Goal: Entertainment & Leisure: Consume media (video, audio)

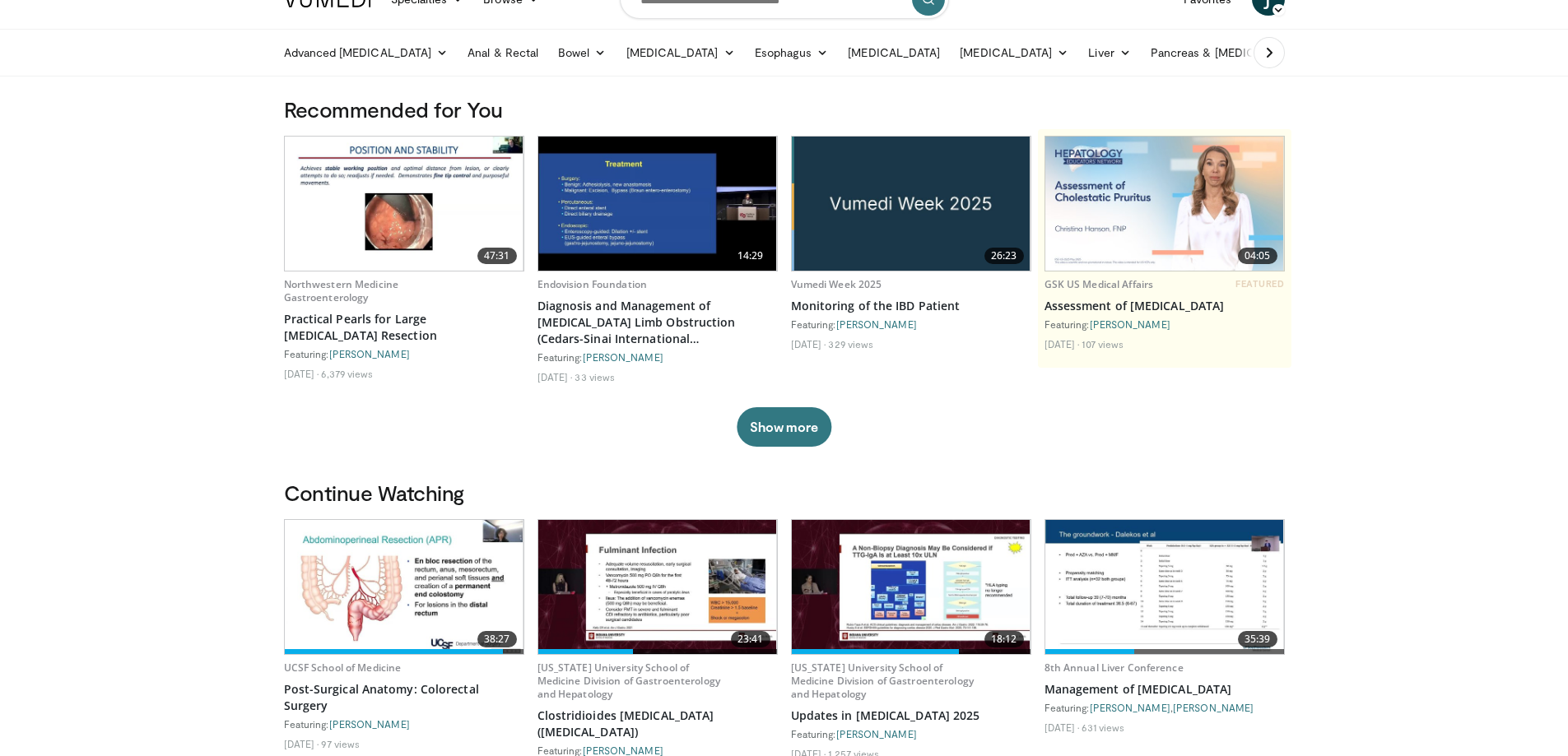
scroll to position [165, 0]
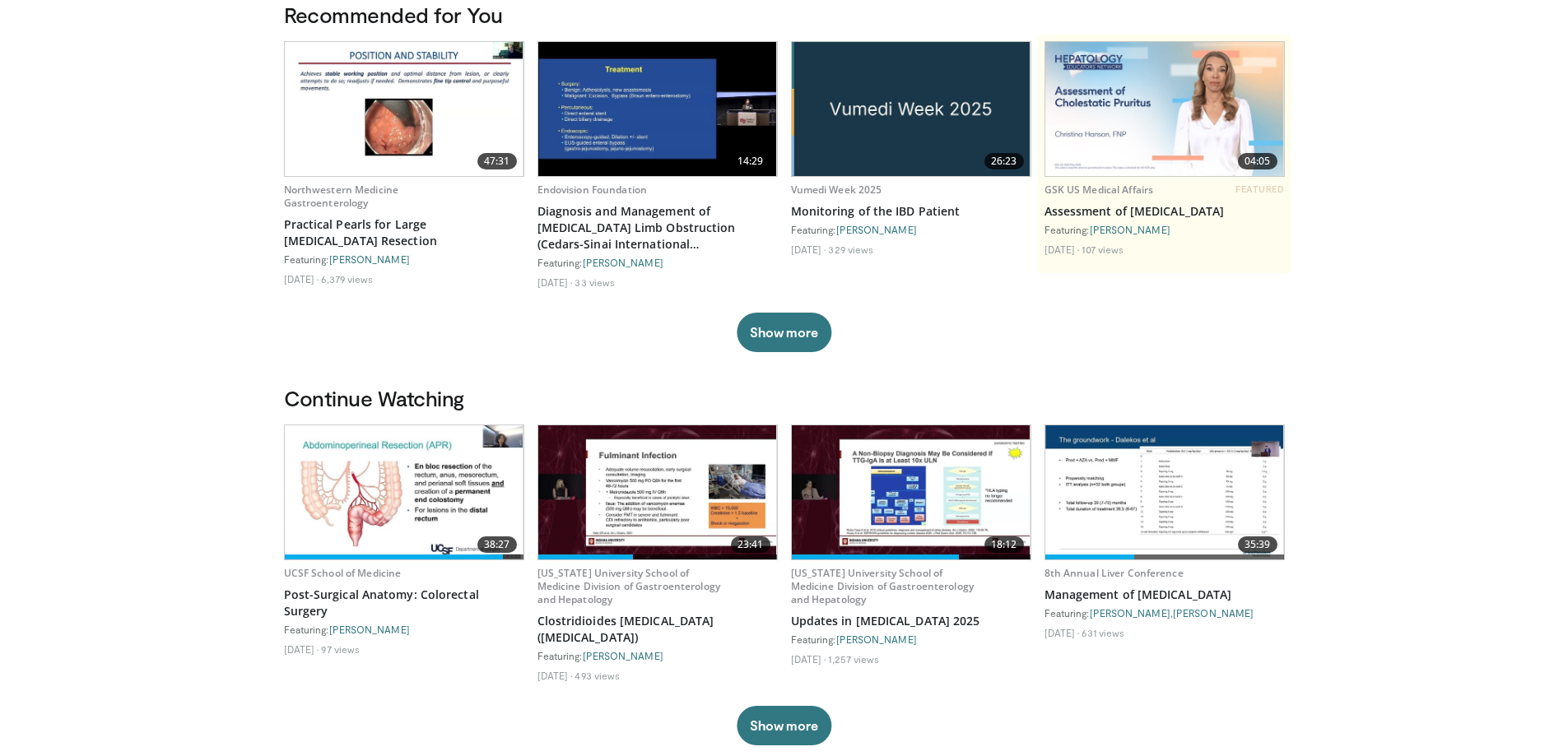
click at [966, 144] on img at bounding box center [911, 109] width 239 height 134
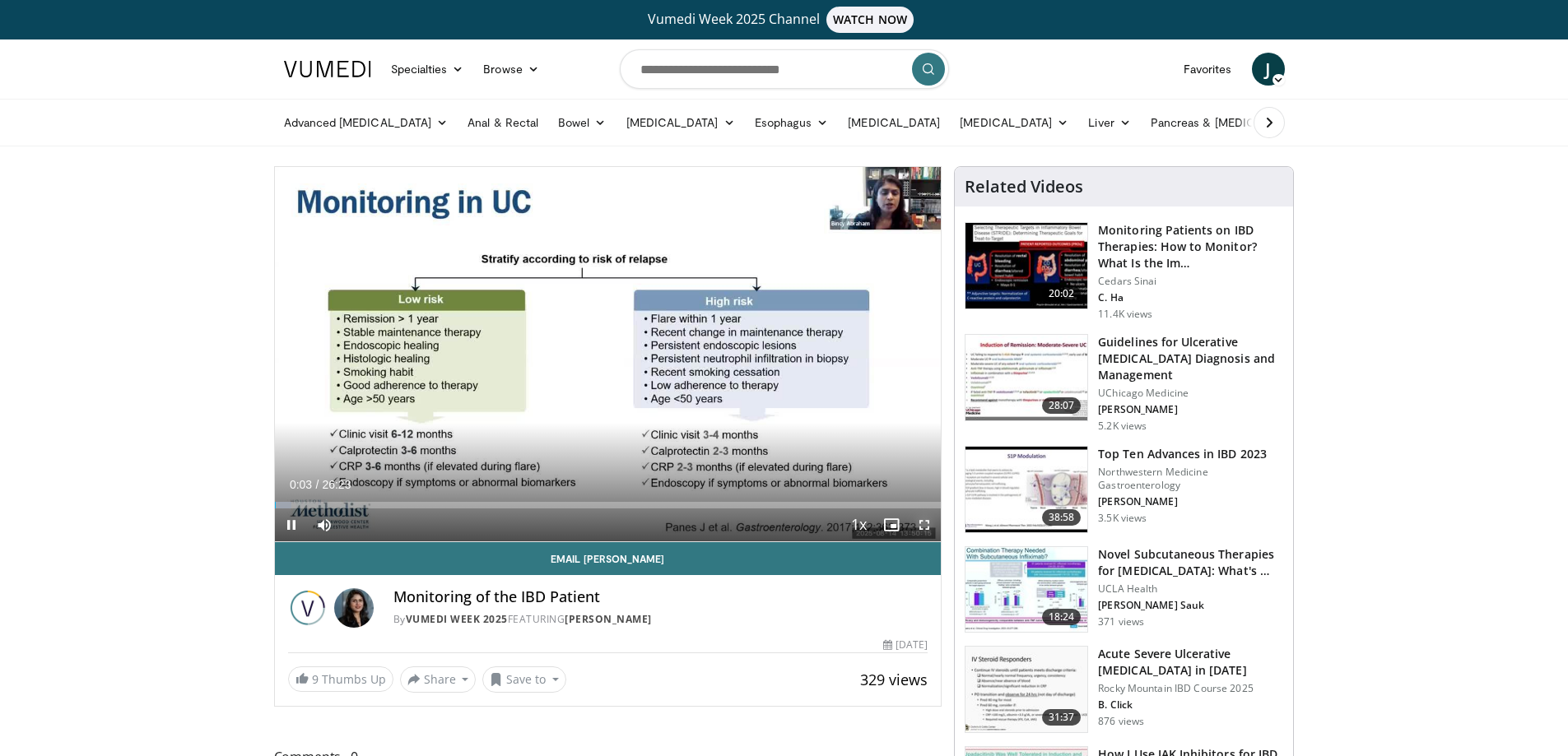
click at [931, 523] on span "Video Player" at bounding box center [925, 525] width 33 height 33
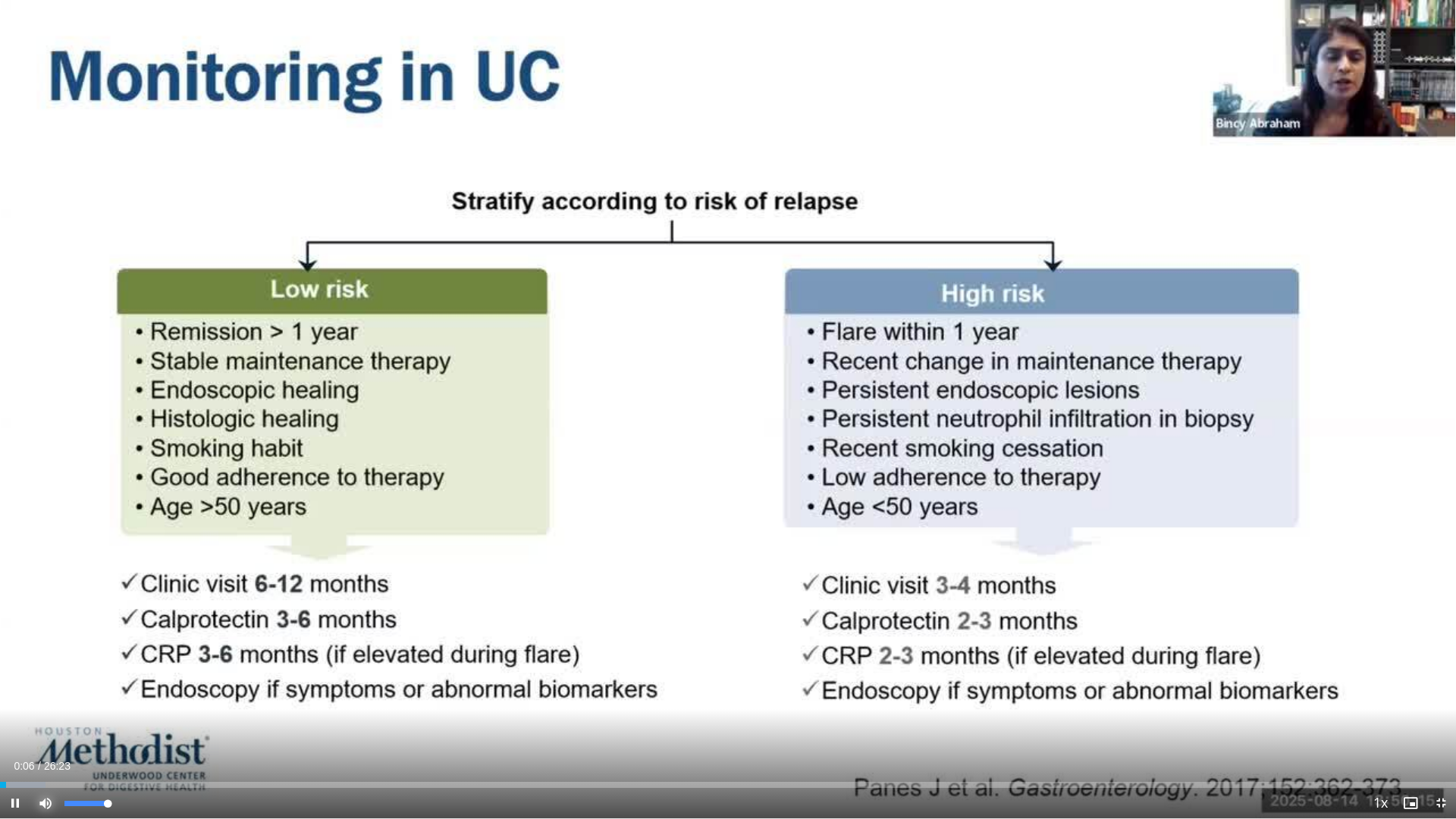
click at [53, 697] on span "Video Player" at bounding box center [45, 803] width 30 height 30
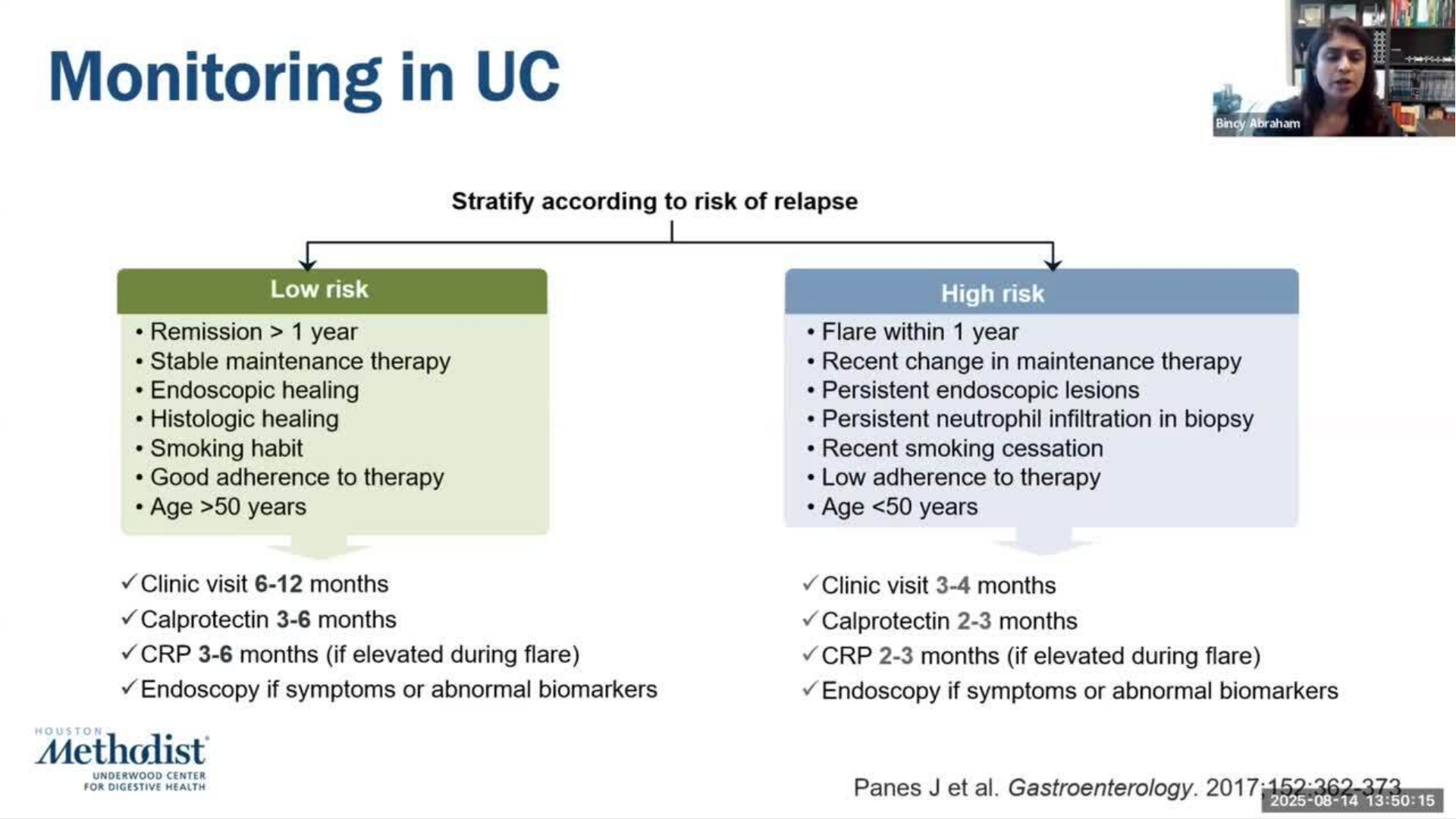
click at [53, 697] on video-js "**********" at bounding box center [728, 409] width 1456 height 819
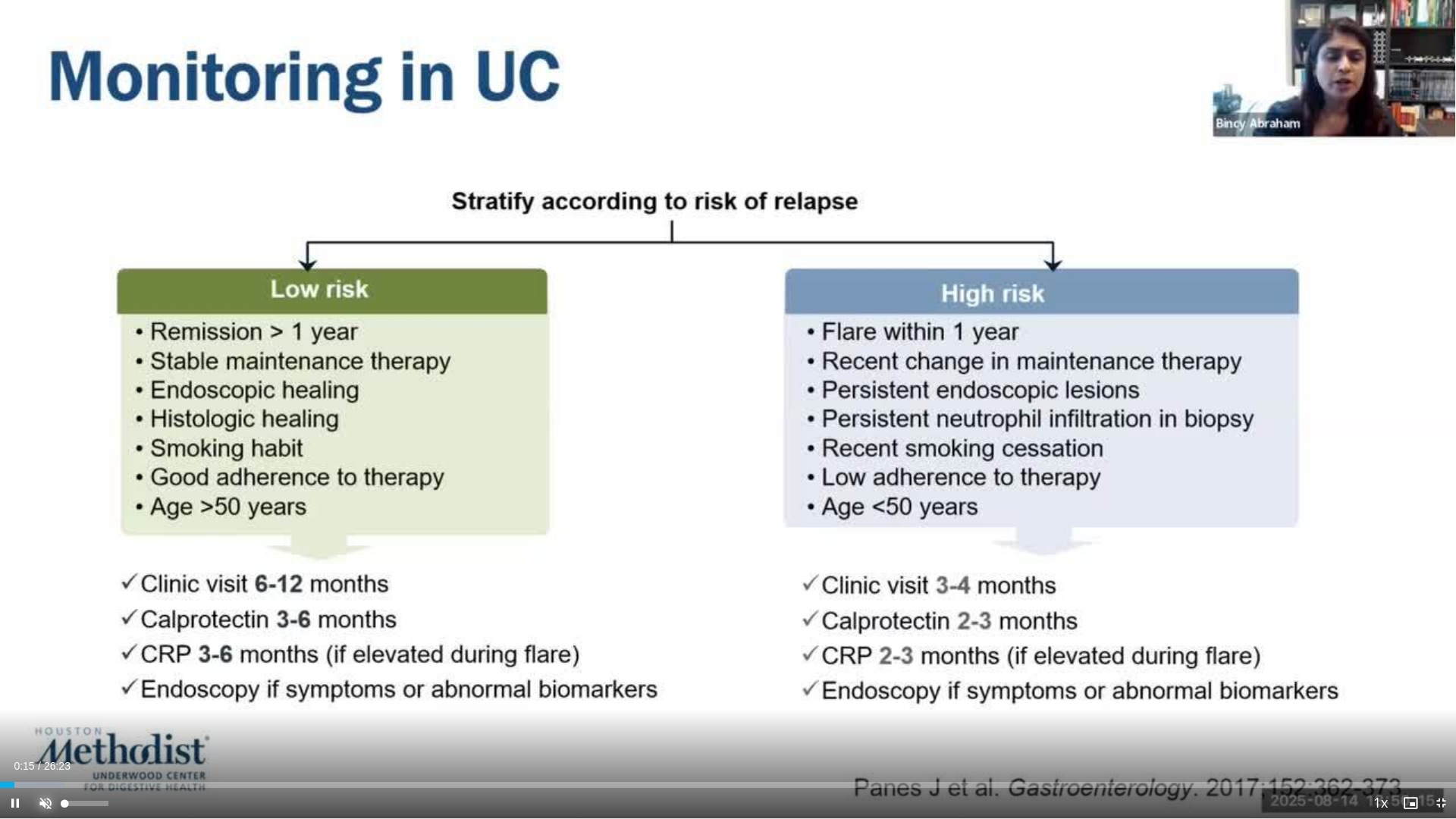
click at [42, 697] on span "Video Player" at bounding box center [45, 803] width 30 height 30
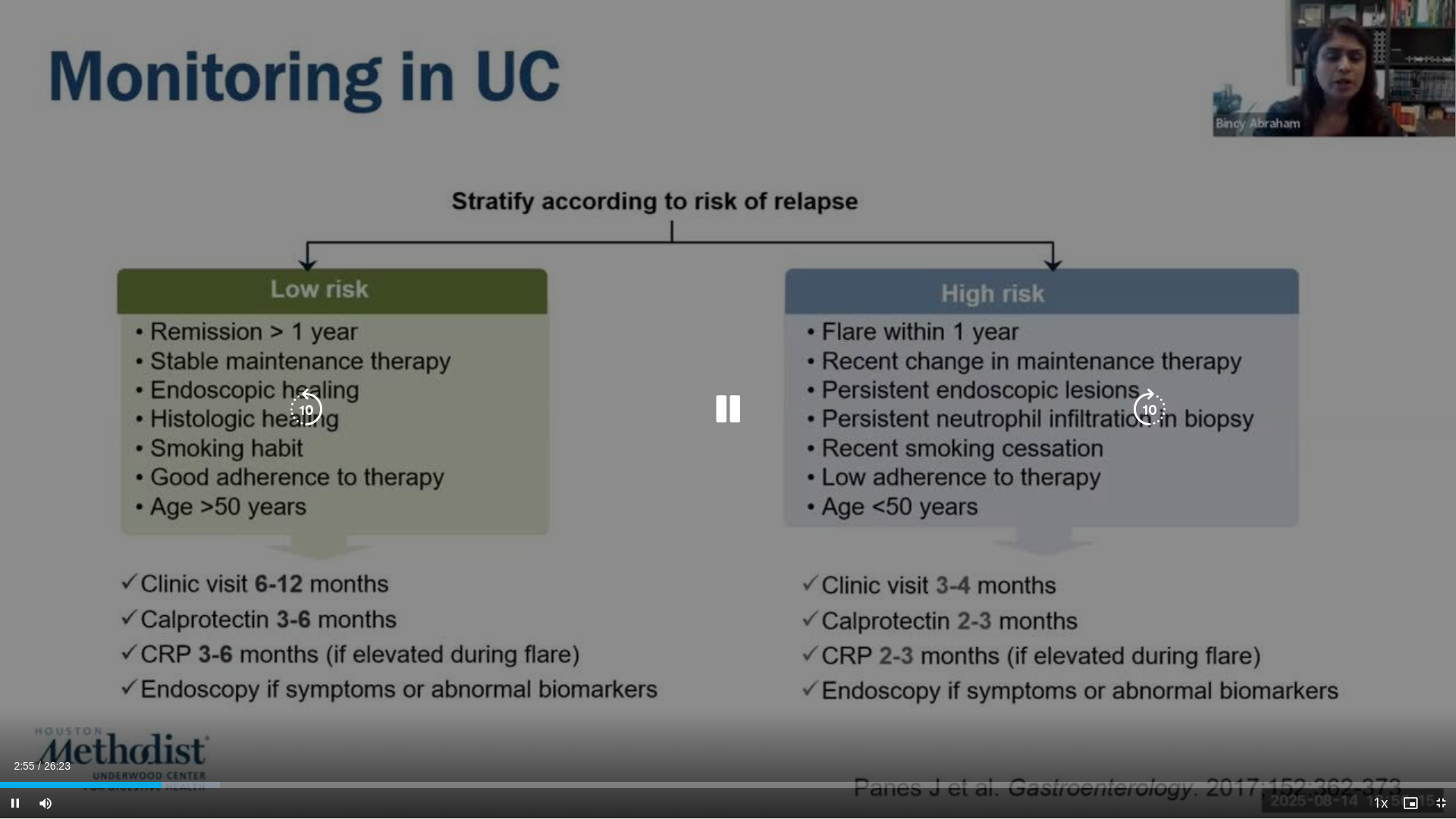
click at [737, 410] on icon "Video Player" at bounding box center [728, 410] width 43 height 43
drag, startPoint x: 717, startPoint y: 401, endPoint x: 665, endPoint y: 405, distance: 52.2
click at [717, 402] on icon "Video Player" at bounding box center [728, 410] width 43 height 43
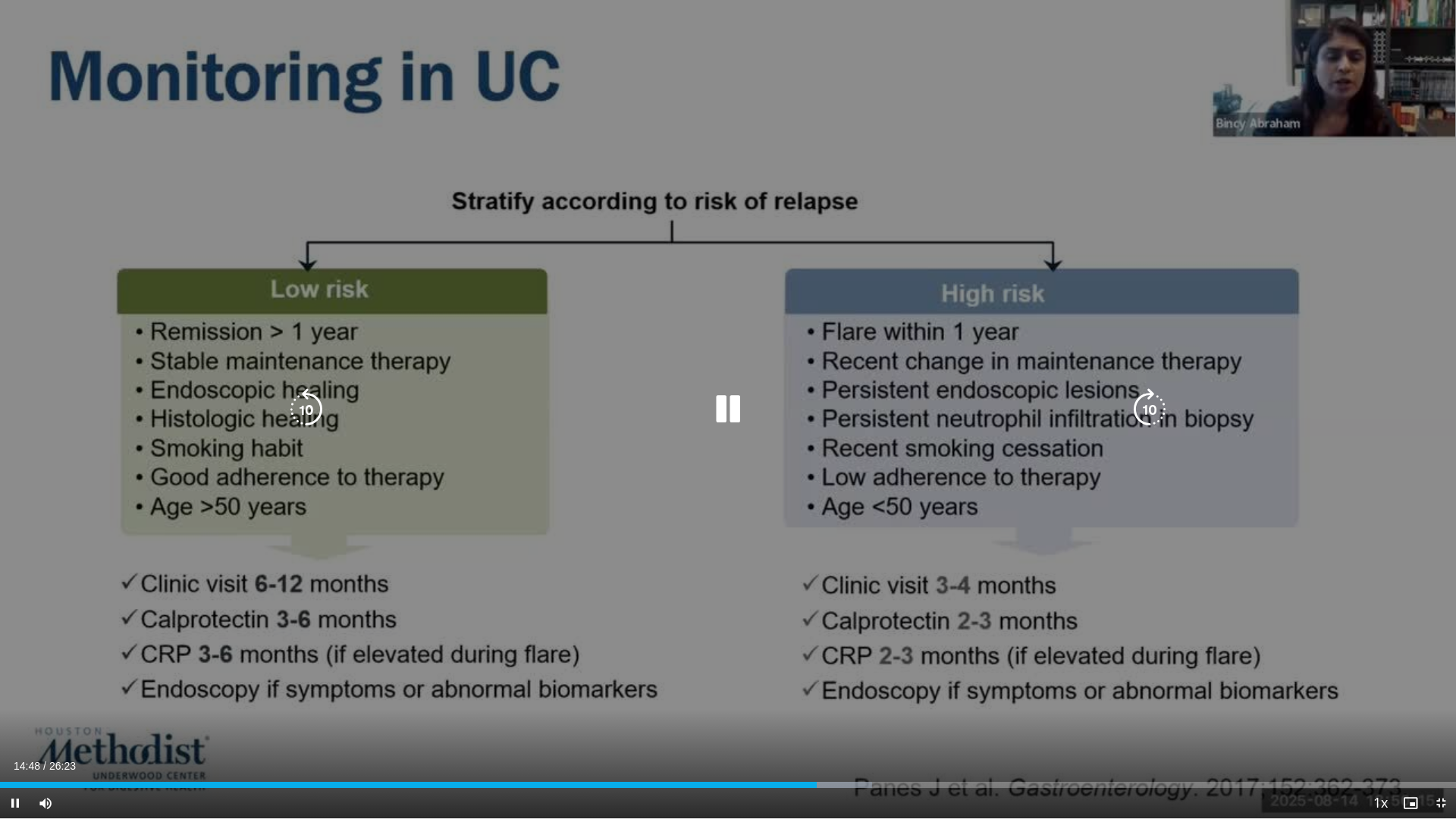
click at [721, 418] on icon "Video Player" at bounding box center [728, 410] width 43 height 43
click at [702, 128] on div "10 seconds Tap to unmute" at bounding box center [728, 409] width 1456 height 818
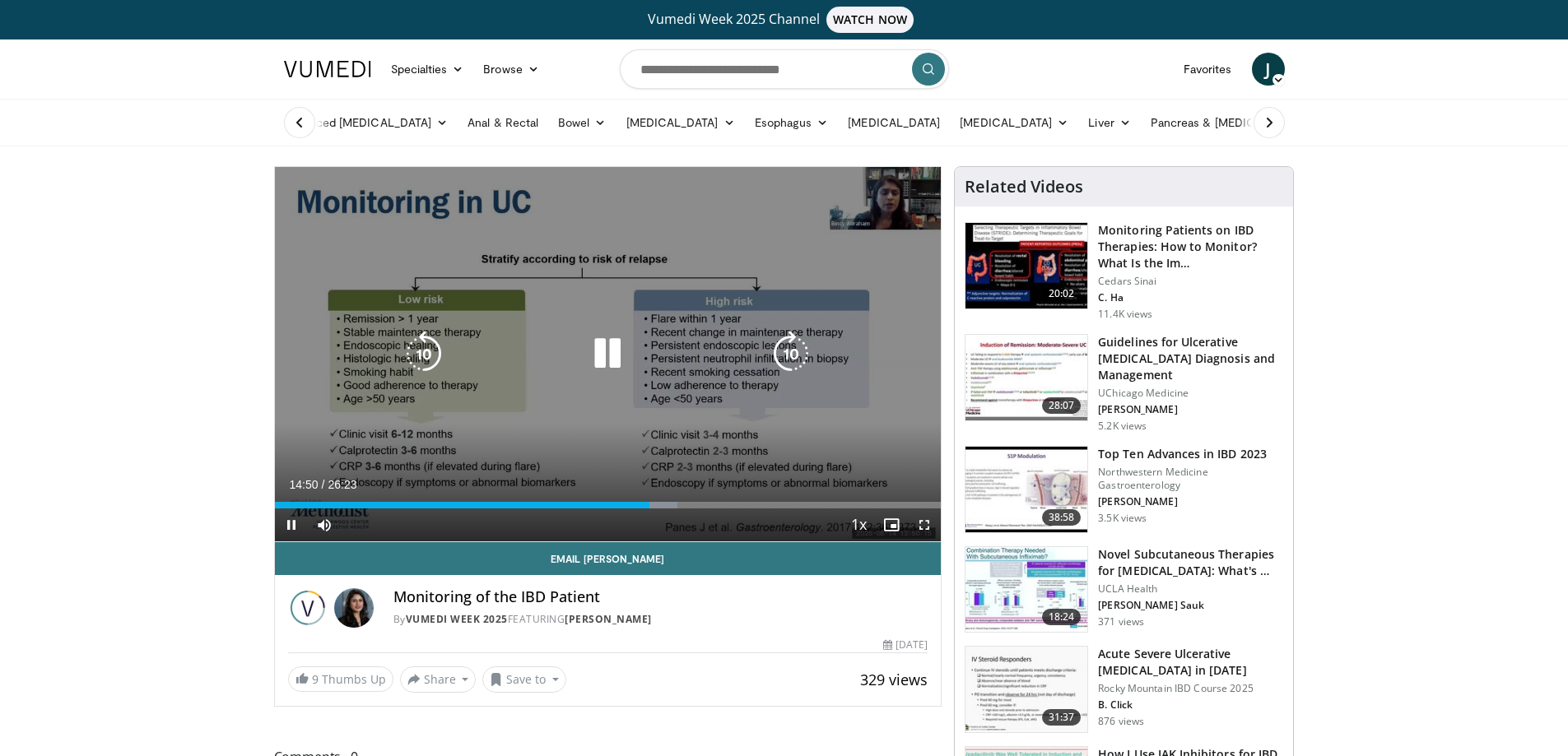
click at [605, 357] on icon "Video Player" at bounding box center [608, 354] width 46 height 46
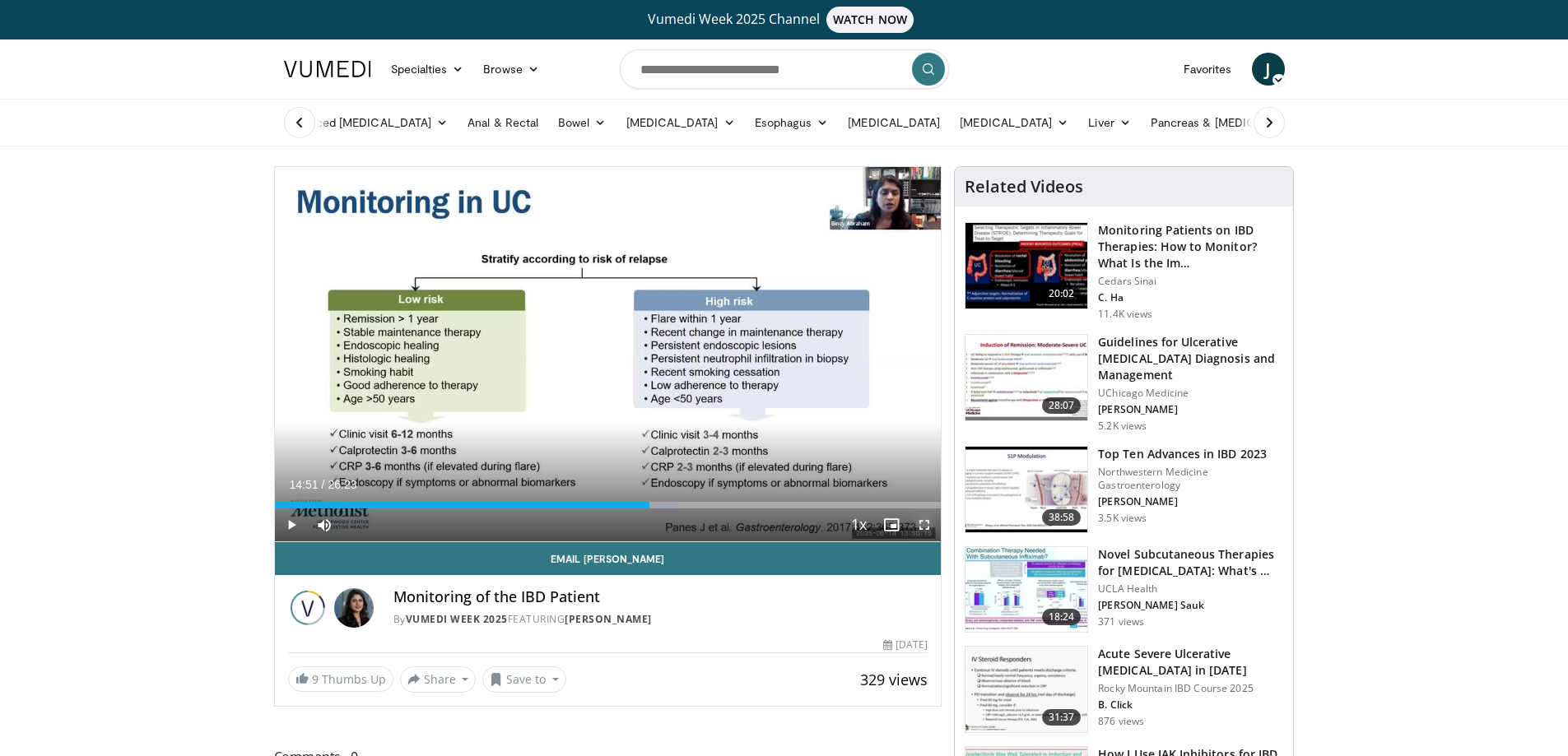
click at [925, 533] on span "Video Player" at bounding box center [925, 525] width 33 height 33
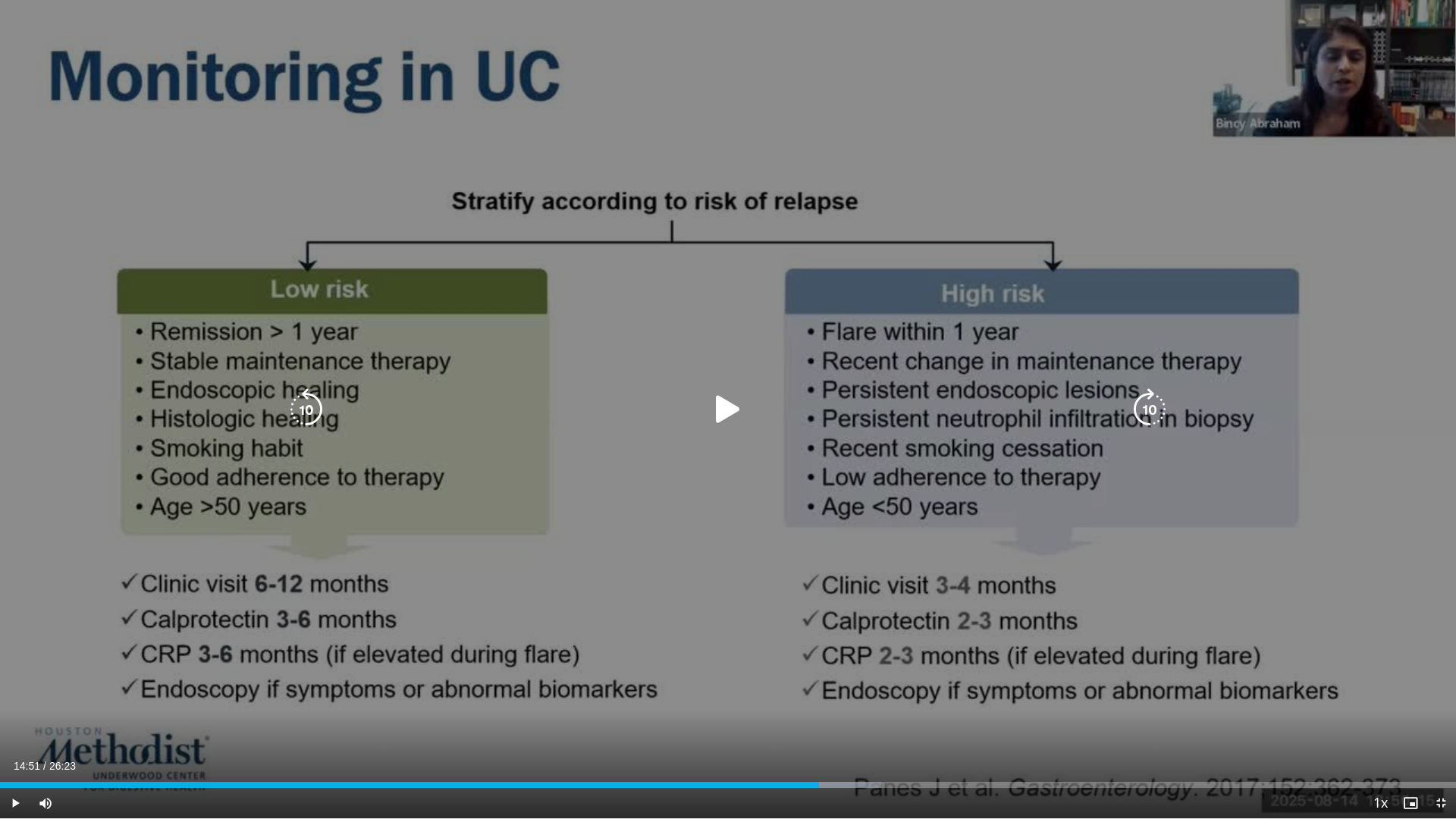
drag, startPoint x: 729, startPoint y: 419, endPoint x: 173, endPoint y: 519, distance: 564.9
click at [728, 419] on icon "Video Player" at bounding box center [728, 410] width 43 height 43
click at [742, 409] on icon "Video Player" at bounding box center [728, 410] width 43 height 43
